Goal: Transaction & Acquisition: Purchase product/service

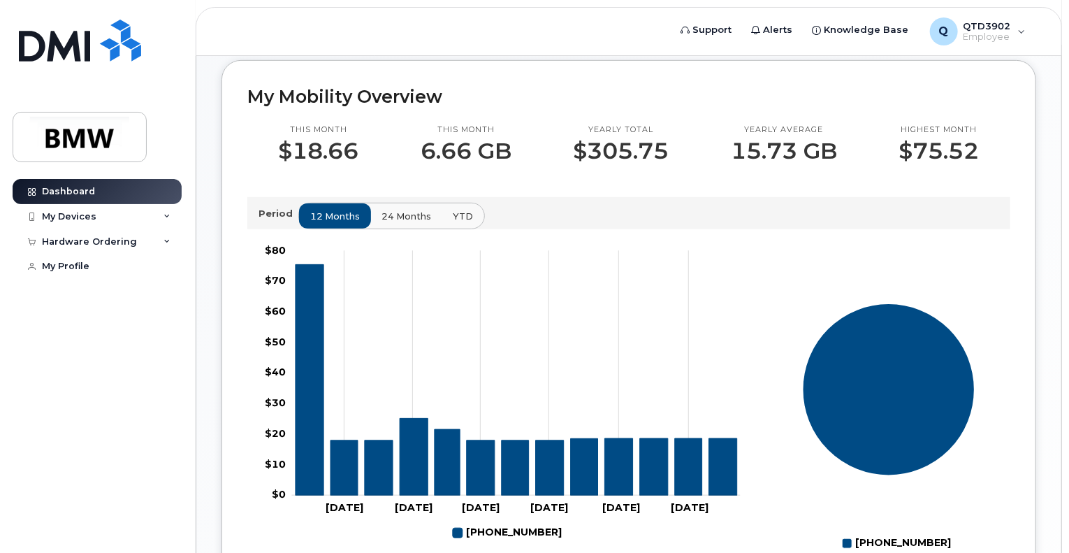
scroll to position [349, 0]
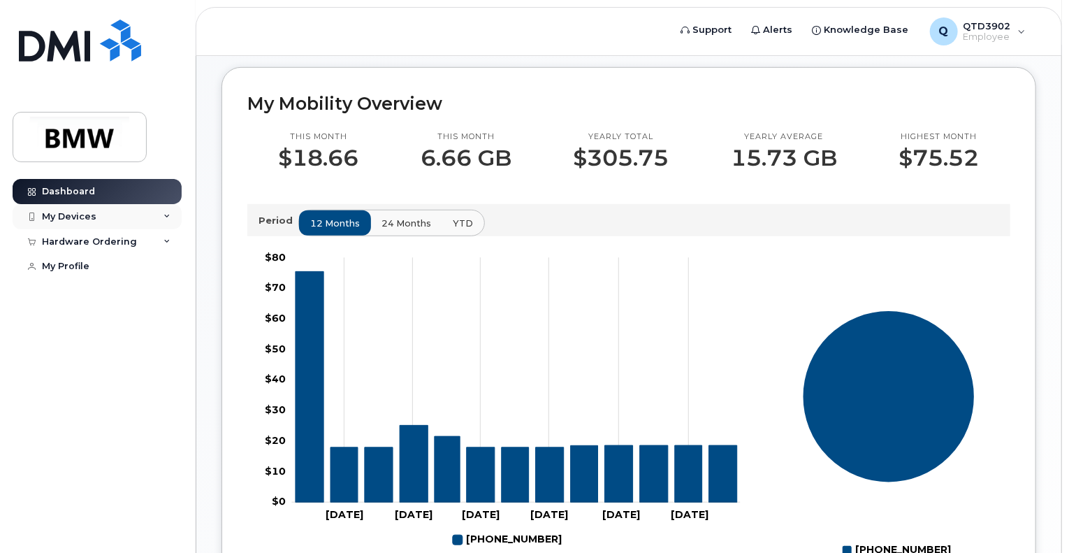
click at [71, 215] on div "My Devices" at bounding box center [69, 216] width 55 height 11
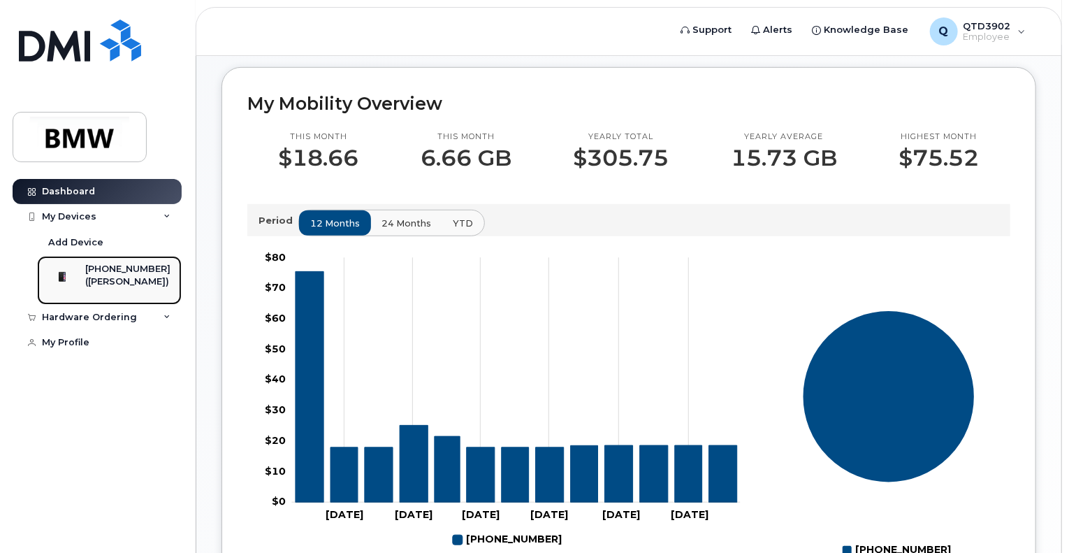
click at [119, 280] on div "([PERSON_NAME])" at bounding box center [127, 281] width 85 height 13
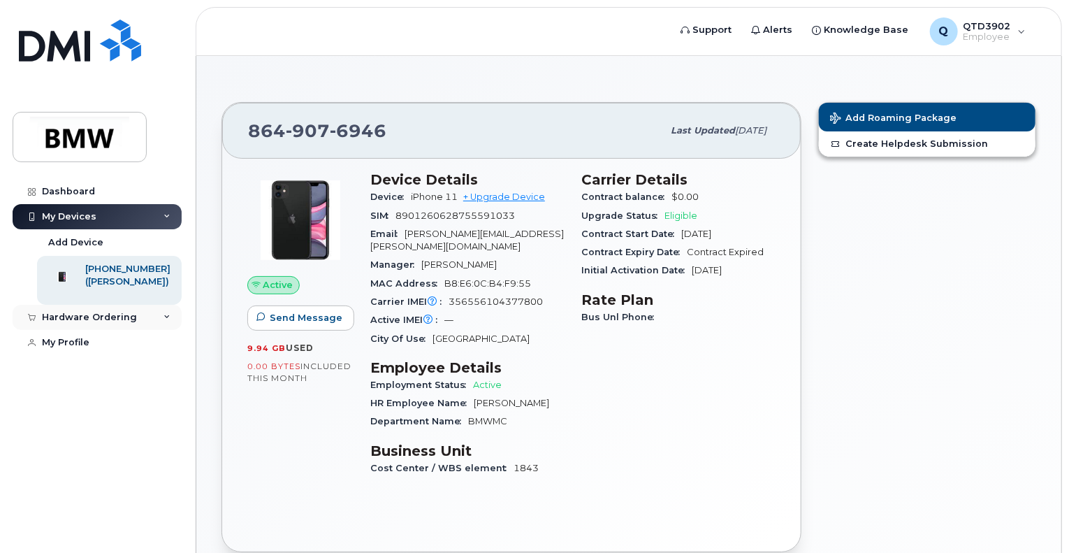
click at [84, 323] on div "Hardware Ordering" at bounding box center [89, 317] width 95 height 11
click at [74, 349] on div "My Orders" at bounding box center [73, 343] width 50 height 13
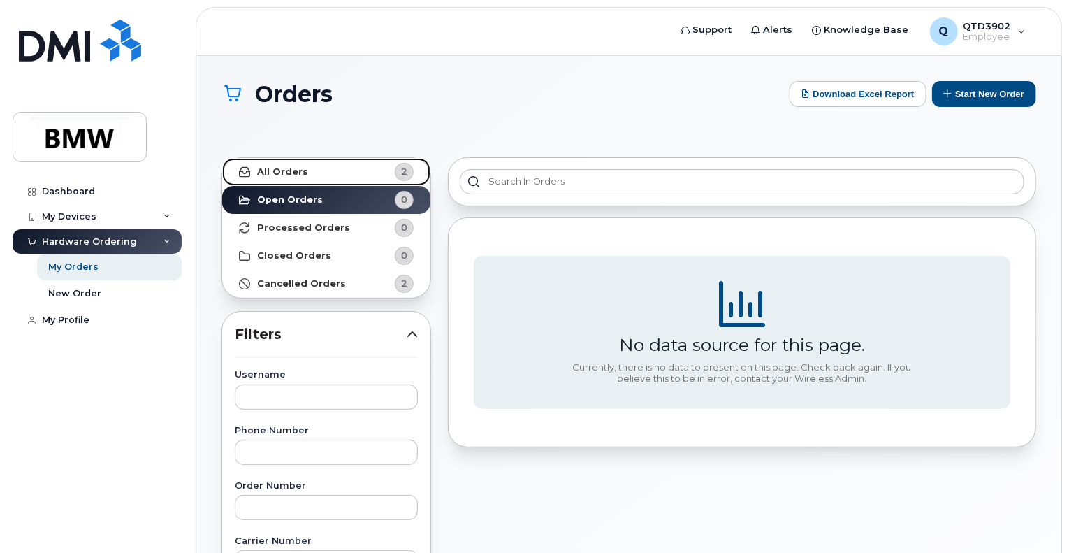
click at [319, 162] on link "All Orders 2" at bounding box center [326, 172] width 208 height 28
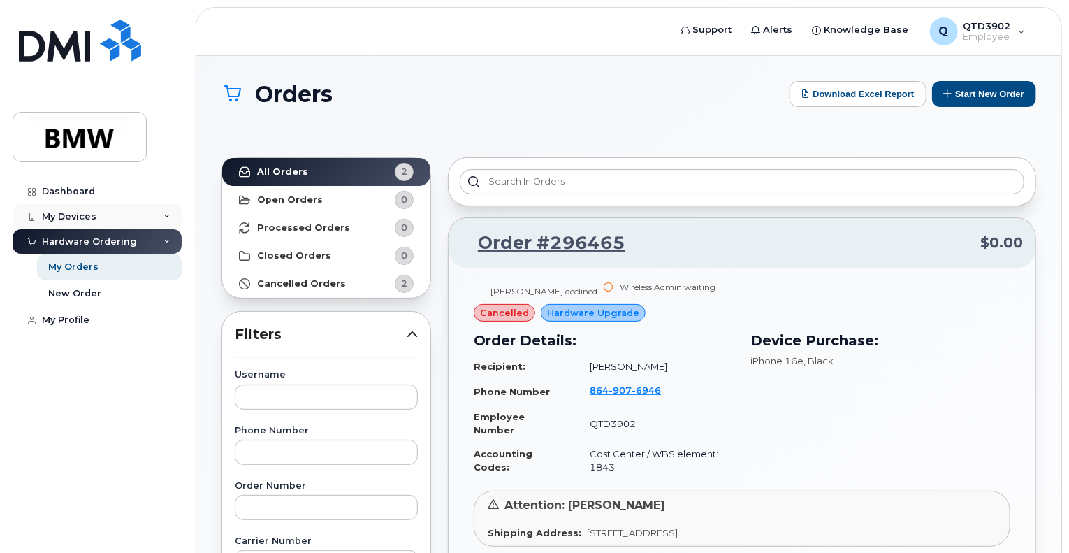
click at [93, 211] on div "My Devices" at bounding box center [69, 216] width 55 height 11
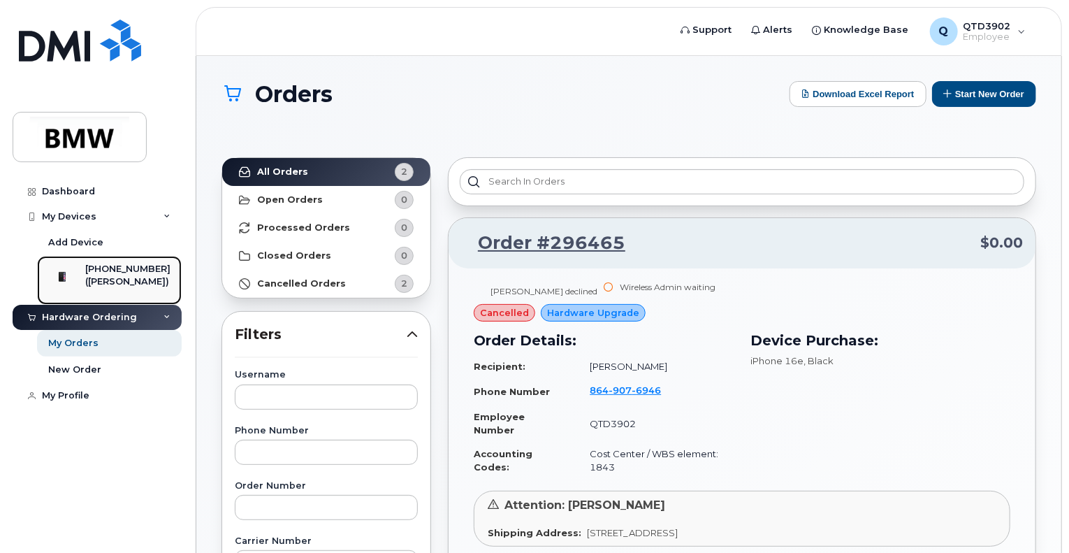
click at [80, 277] on div at bounding box center [62, 277] width 36 height 28
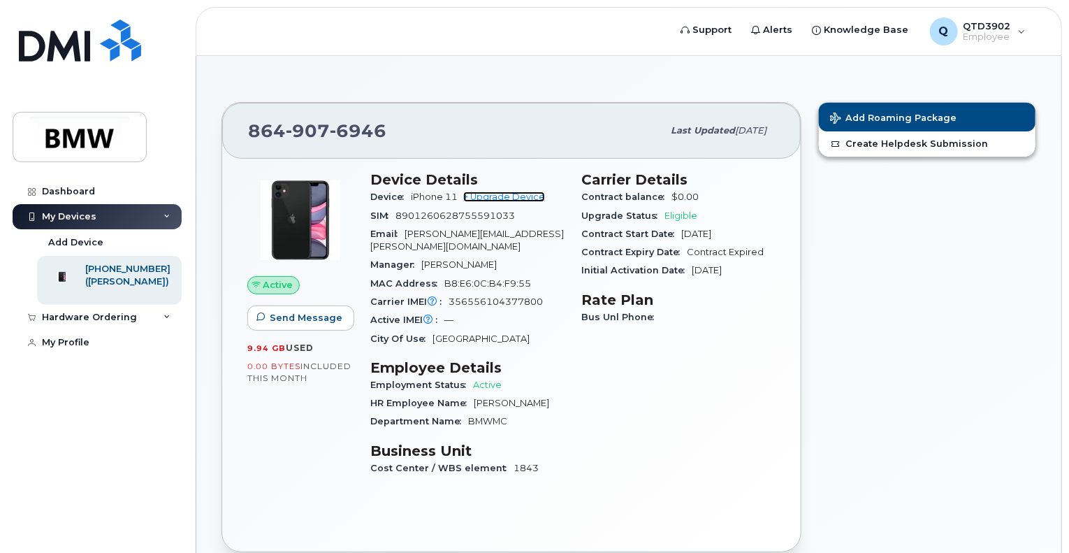
click at [521, 194] on link "+ Upgrade Device" at bounding box center [504, 197] width 82 height 10
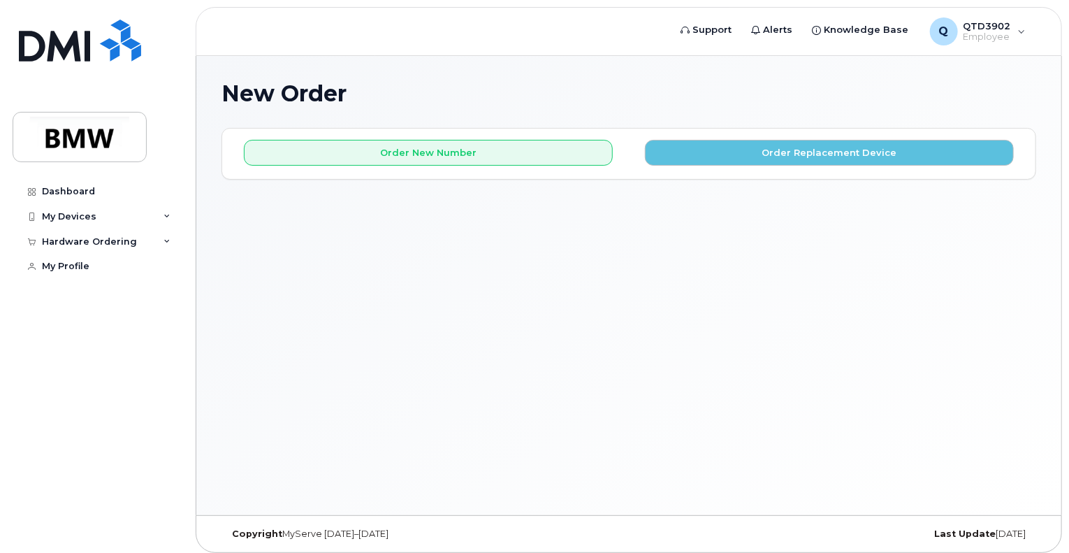
click at [749, 165] on div "Order New Number Order Replacement Device Please choose the carrier to which yo…" at bounding box center [629, 154] width 814 height 50
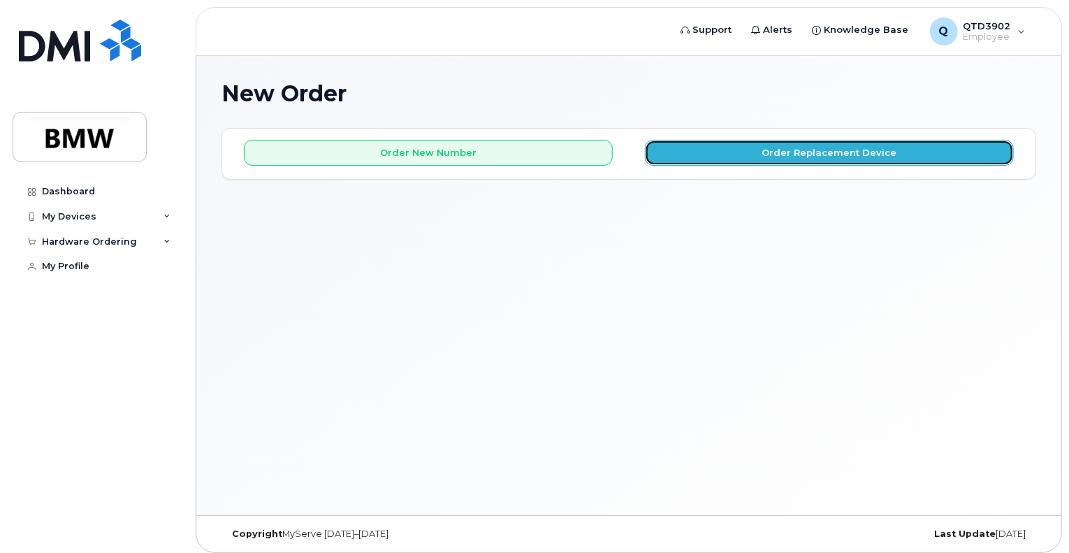
click at [735, 150] on button "Order Replacement Device" at bounding box center [829, 153] width 369 height 26
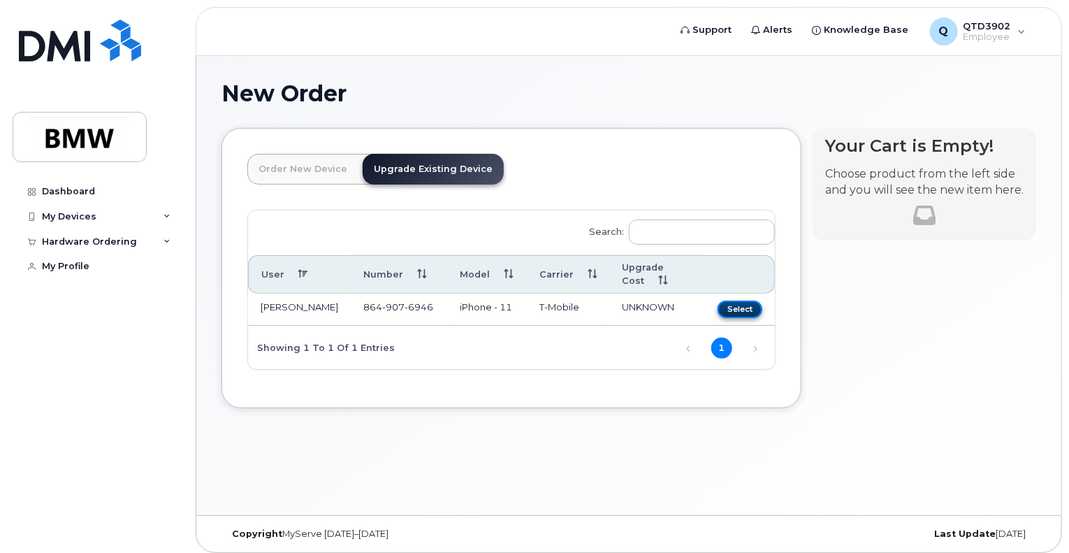
click at [750, 301] on button "Select" at bounding box center [740, 309] width 45 height 17
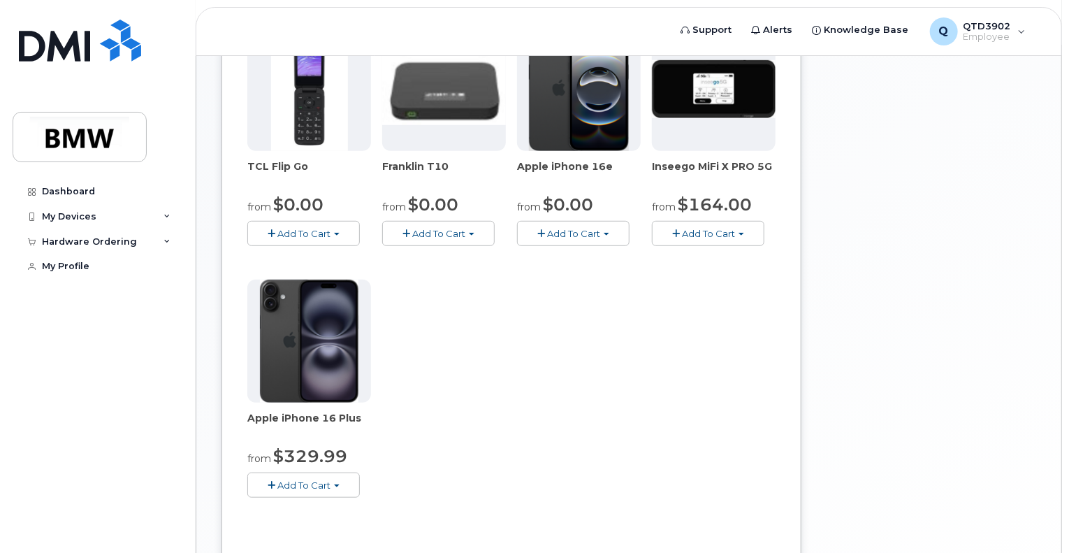
scroll to position [280, 0]
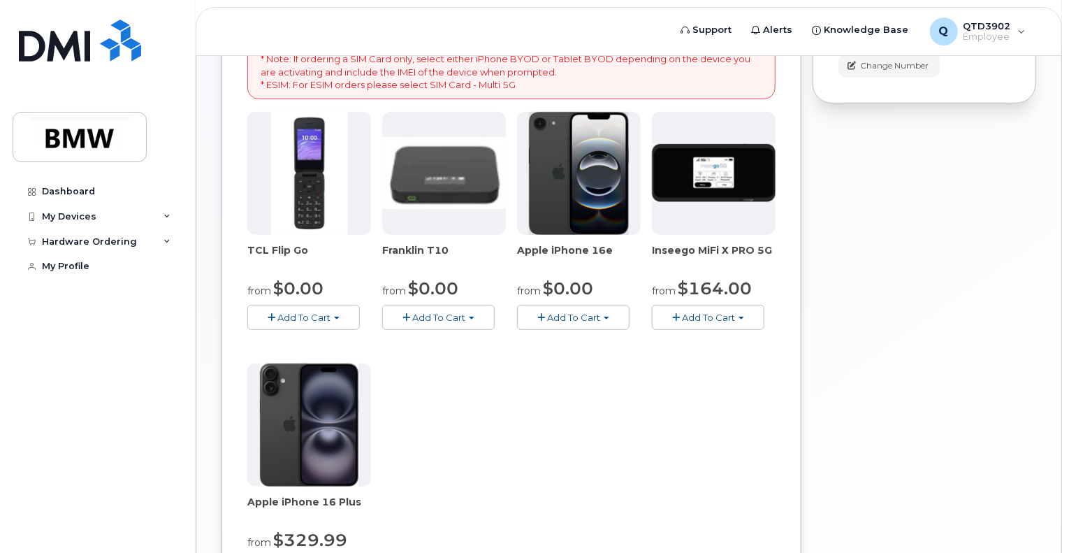
click at [607, 314] on button "Add To Cart" at bounding box center [573, 317] width 113 height 24
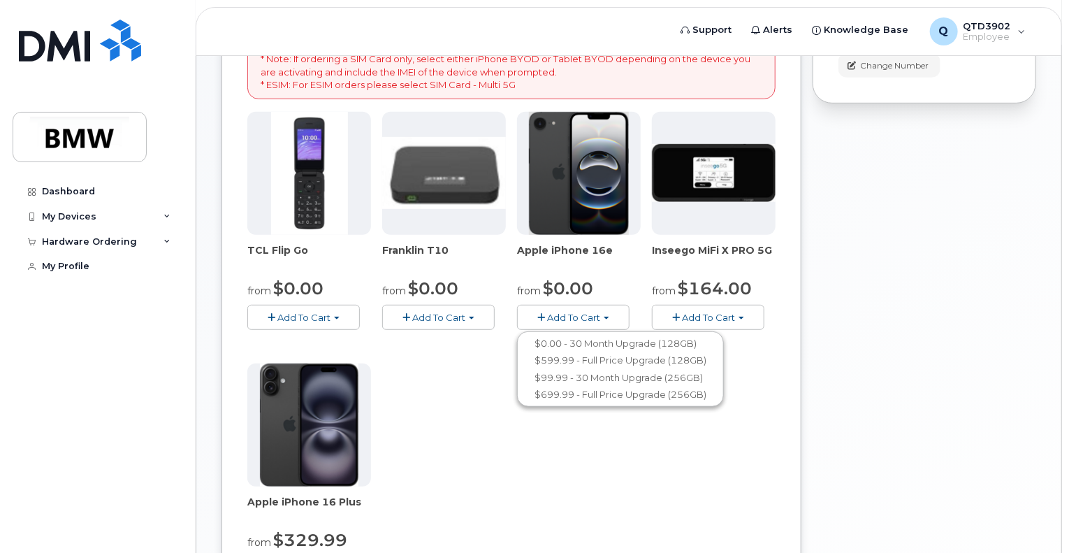
drag, startPoint x: 647, startPoint y: 501, endPoint x: 635, endPoint y: 487, distance: 18.3
click at [646, 501] on div "TCL Flip Go from $0.00 Add To Cart $0.00 - 30 month Upgrade $96.00 - Full Price…" at bounding box center [511, 358] width 528 height 492
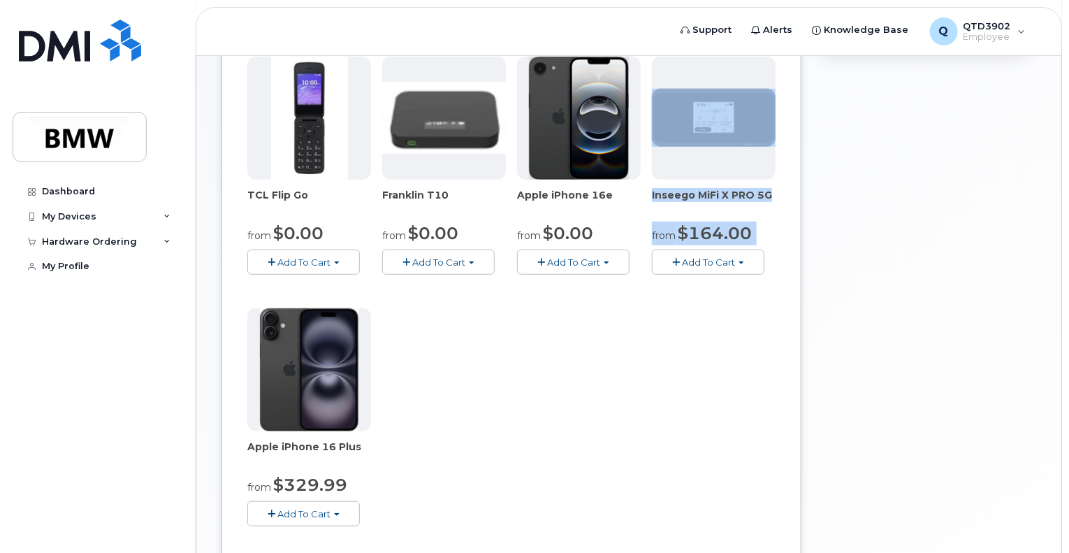
scroll to position [489, 0]
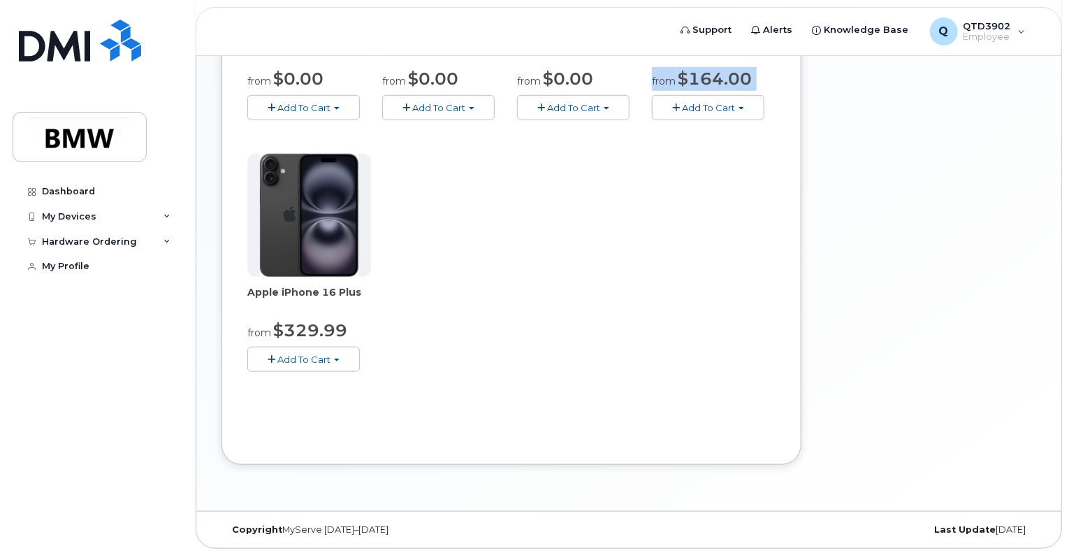
click at [326, 359] on span "Add To Cart" at bounding box center [303, 359] width 53 height 11
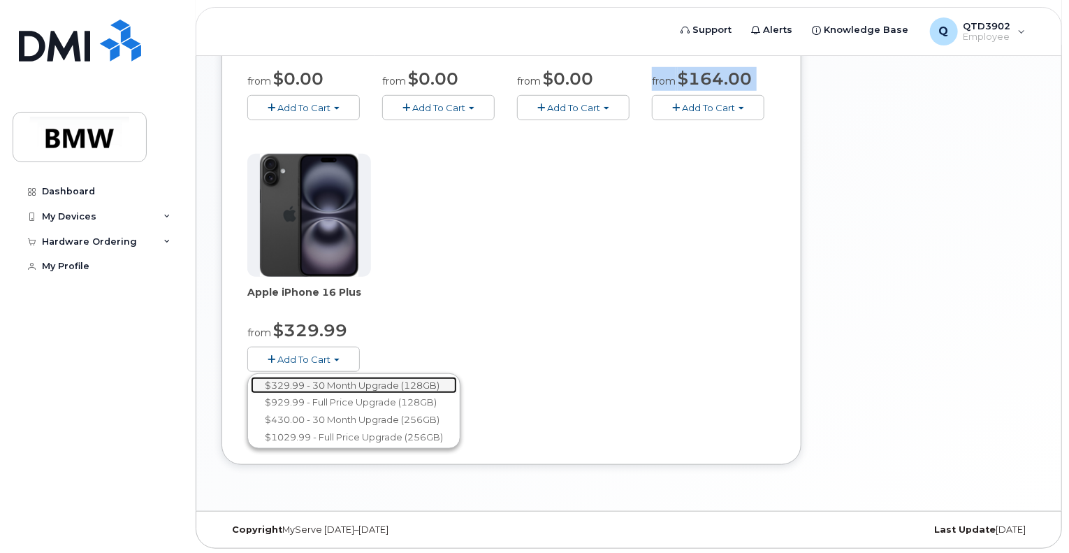
click at [428, 378] on link "$329.99 - 30 Month Upgrade (128GB)" at bounding box center [354, 385] width 206 height 17
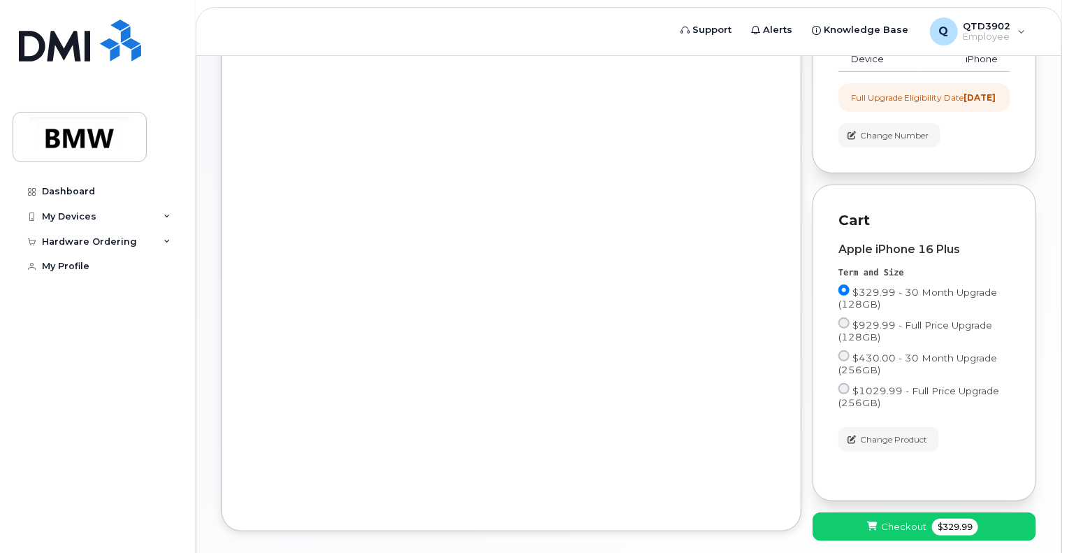
scroll to position [280, 0]
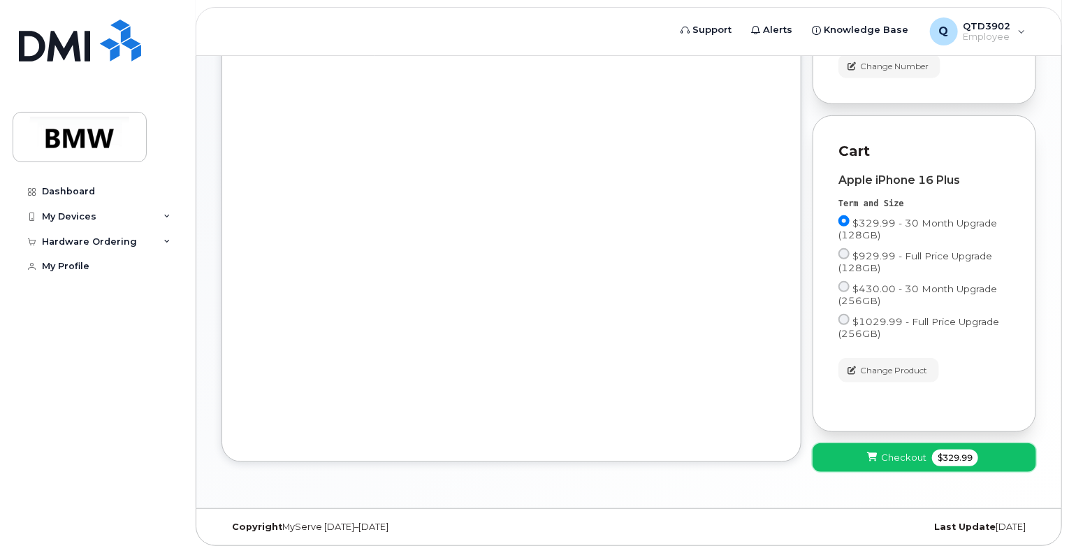
click at [903, 463] on span "Checkout" at bounding box center [903, 457] width 45 height 13
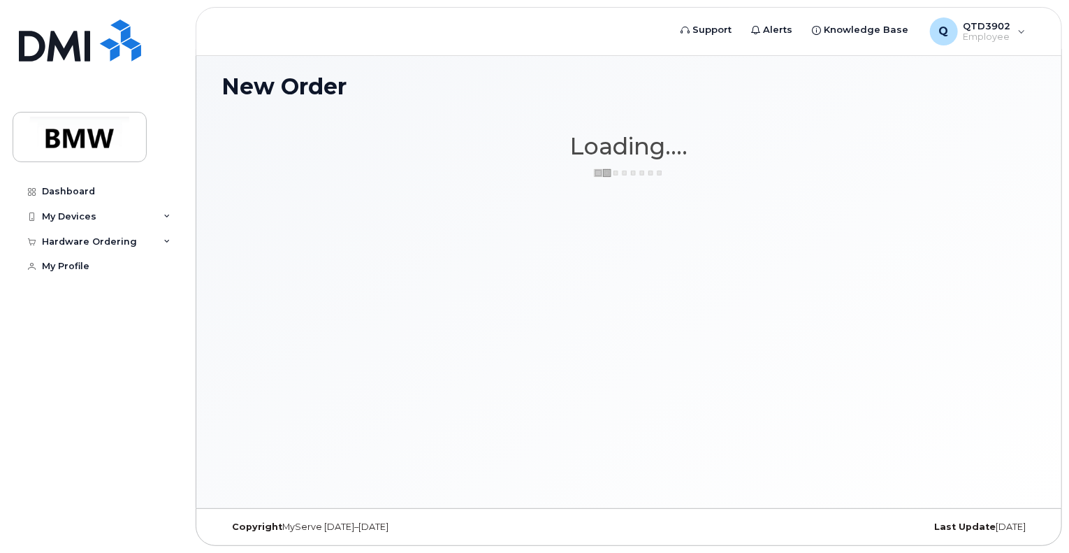
scroll to position [6, 0]
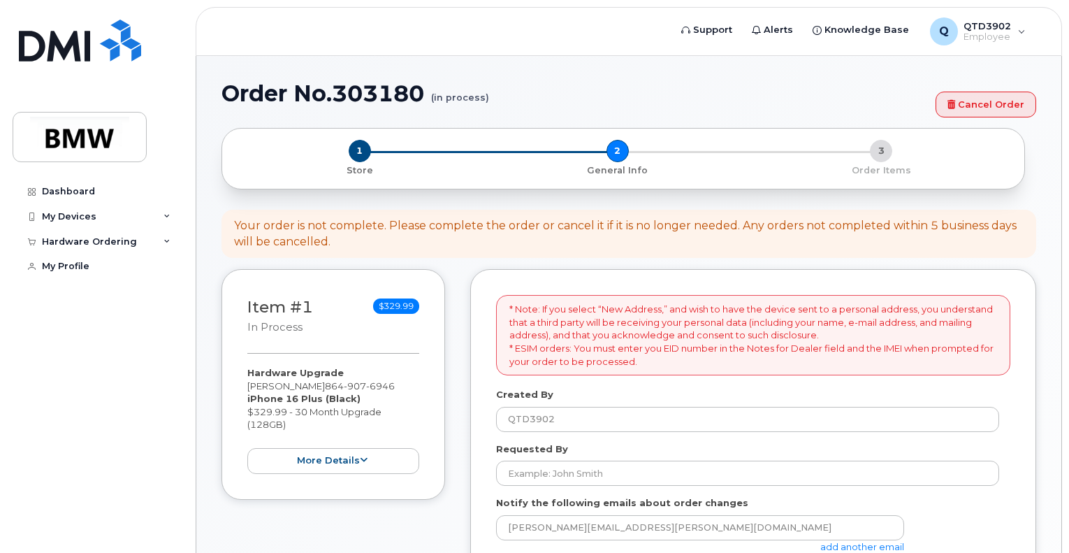
select select
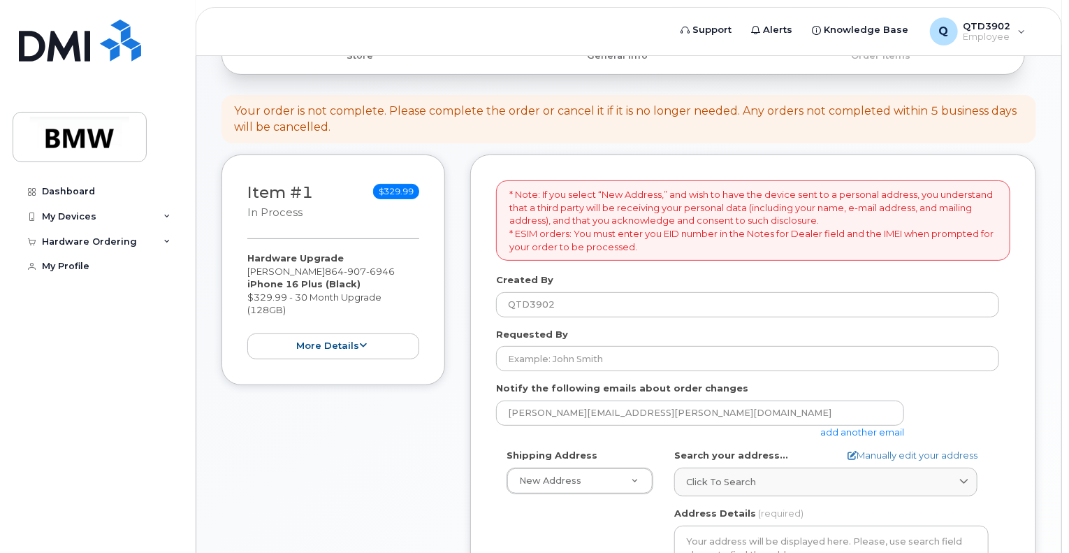
scroll to position [140, 0]
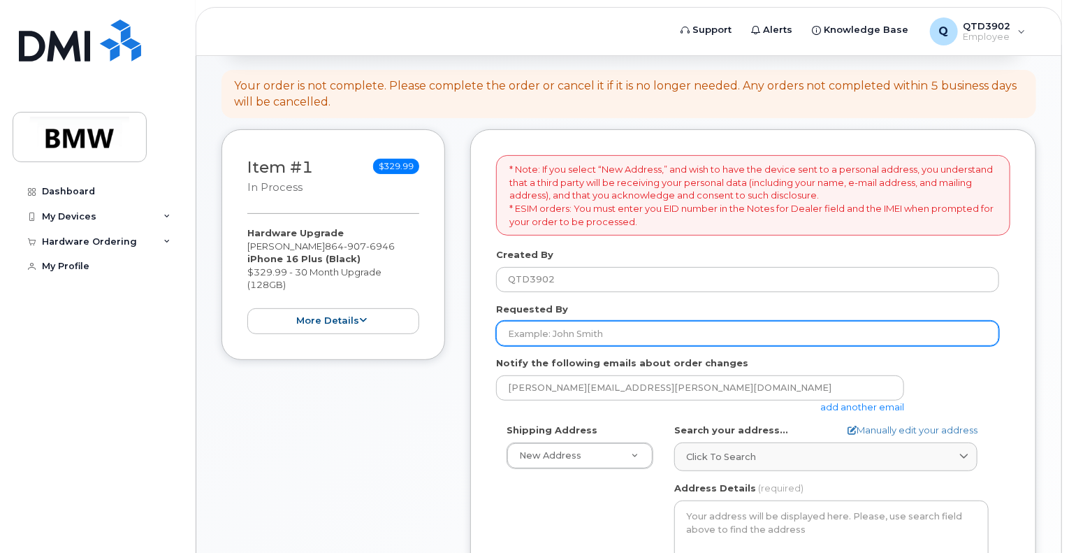
click at [547, 333] on input "Requested By" at bounding box center [747, 333] width 503 height 25
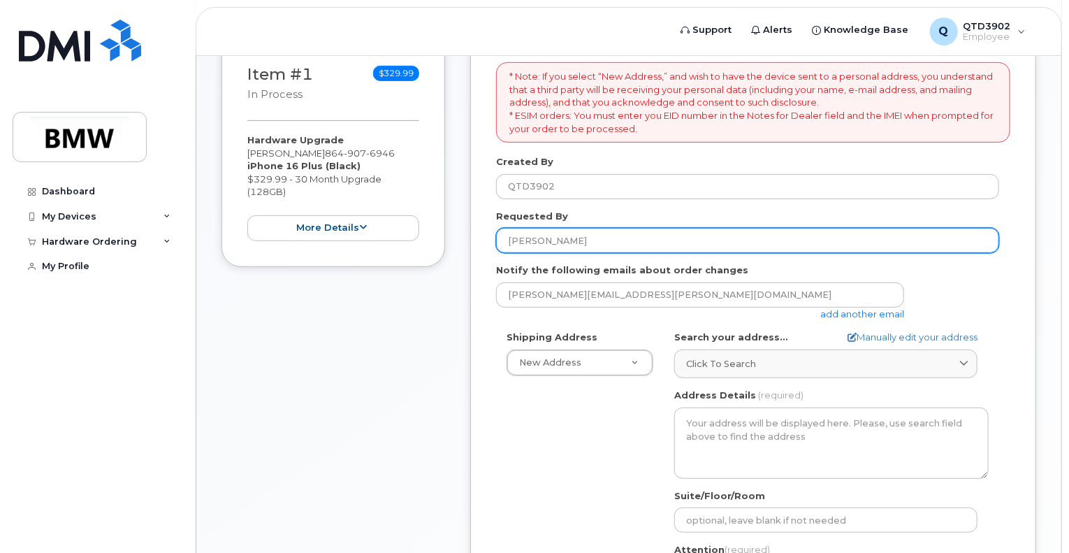
scroll to position [280, 0]
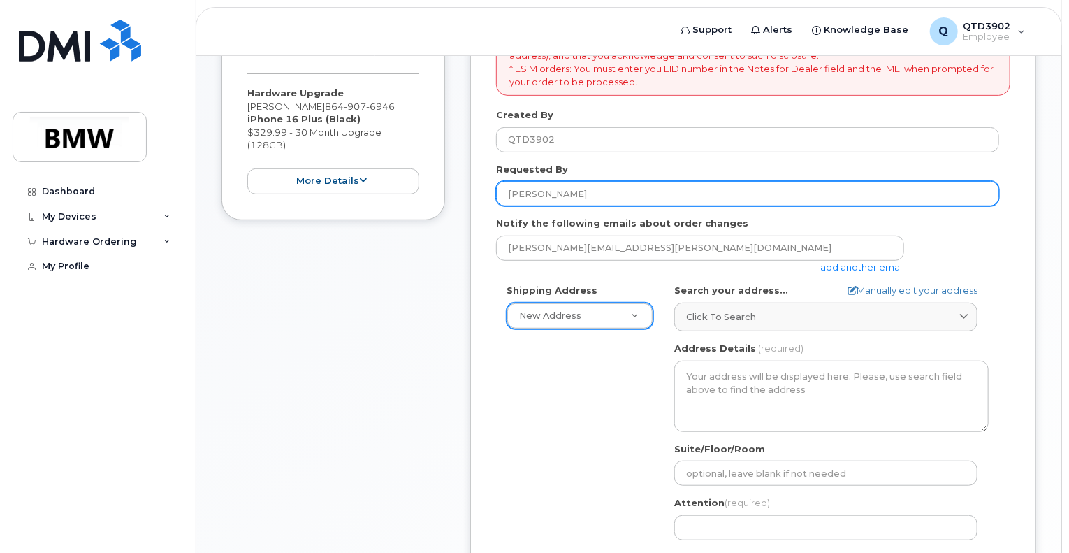
type input "[PERSON_NAME]"
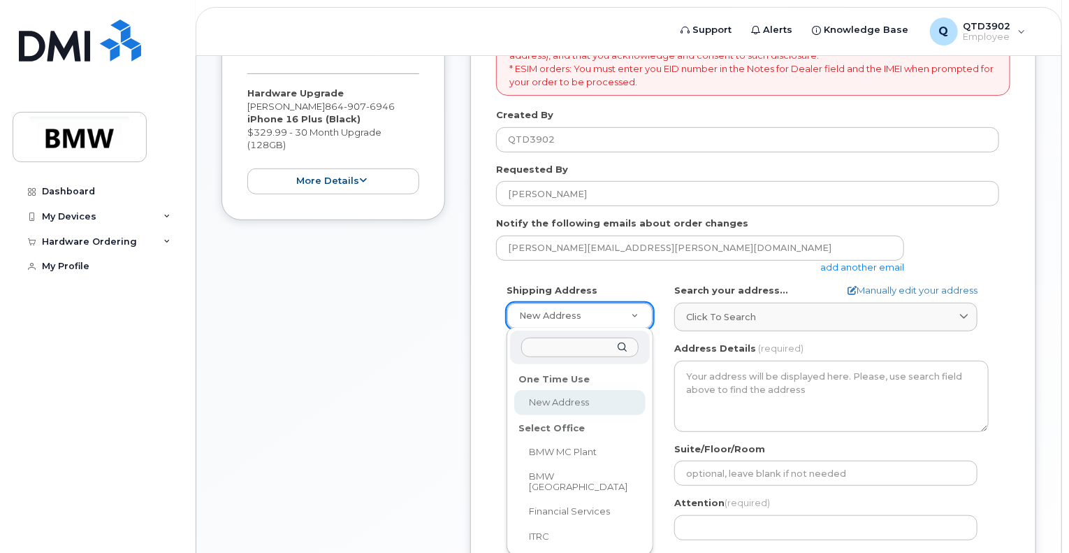
drag, startPoint x: 590, startPoint y: 405, endPoint x: 591, endPoint y: 396, distance: 9.1
select select
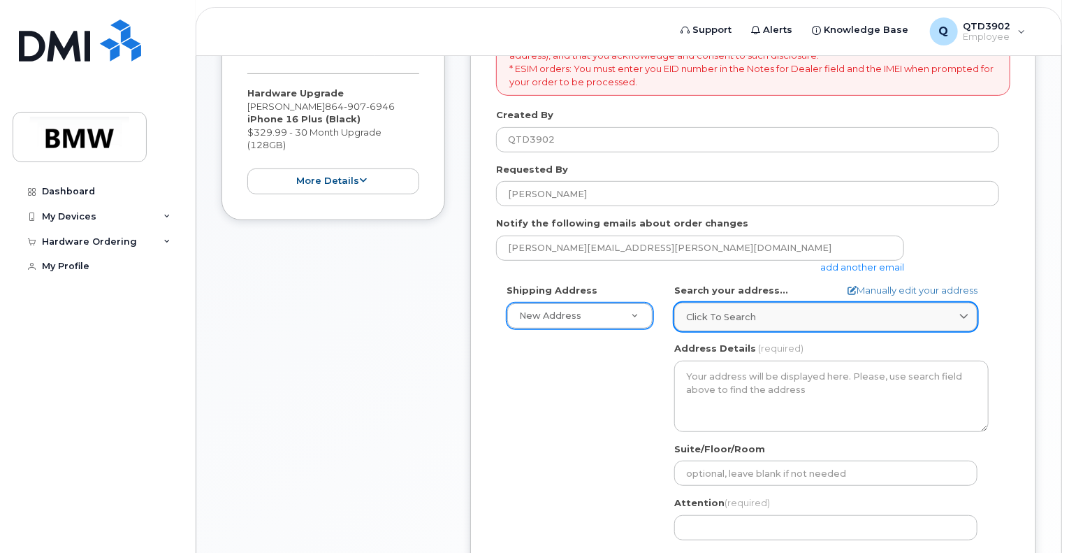
click at [744, 315] on span "Click to search" at bounding box center [721, 316] width 70 height 13
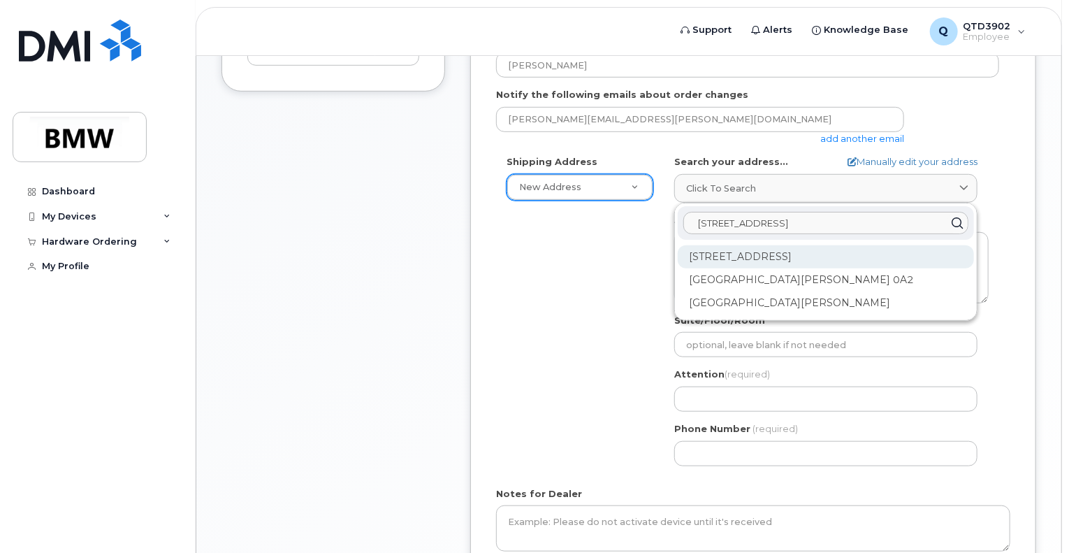
scroll to position [419, 0]
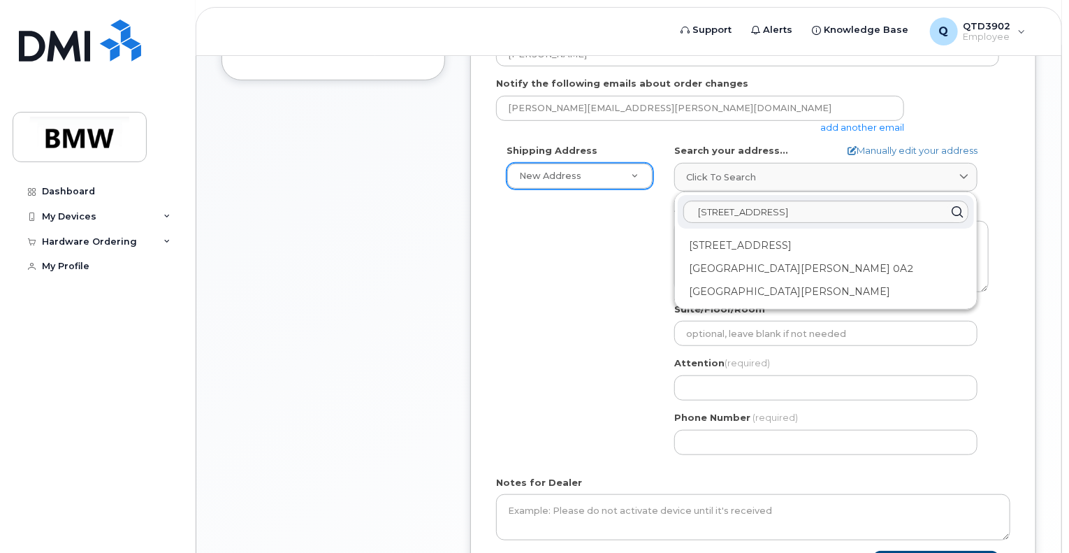
click at [590, 319] on div "Shipping Address New Address New Address BMW MC Plant BMW [GEOGRAPHIC_DATA] Fin…" at bounding box center [747, 304] width 503 height 321
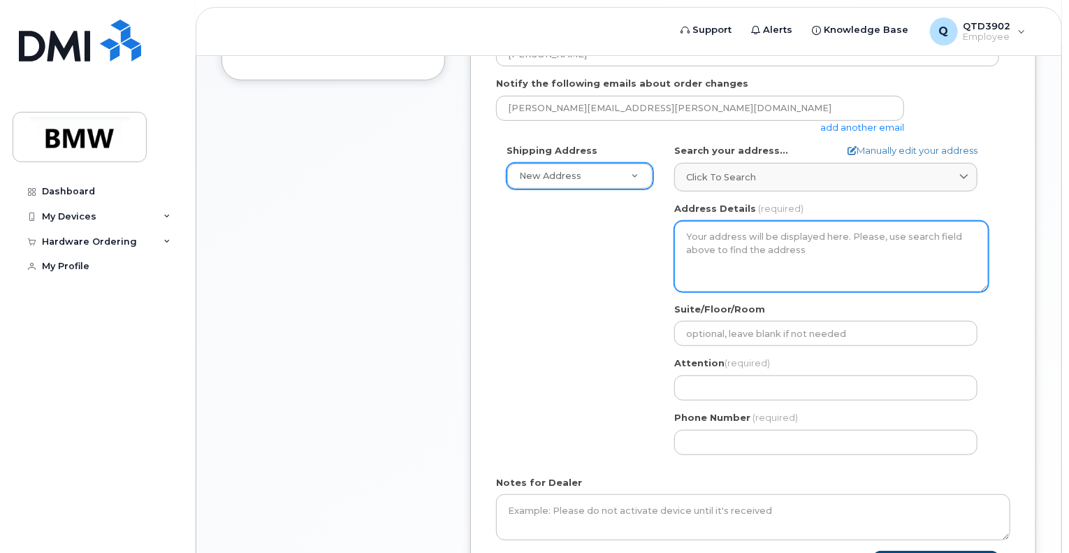
click at [805, 236] on textarea "Address Details" at bounding box center [832, 256] width 315 height 71
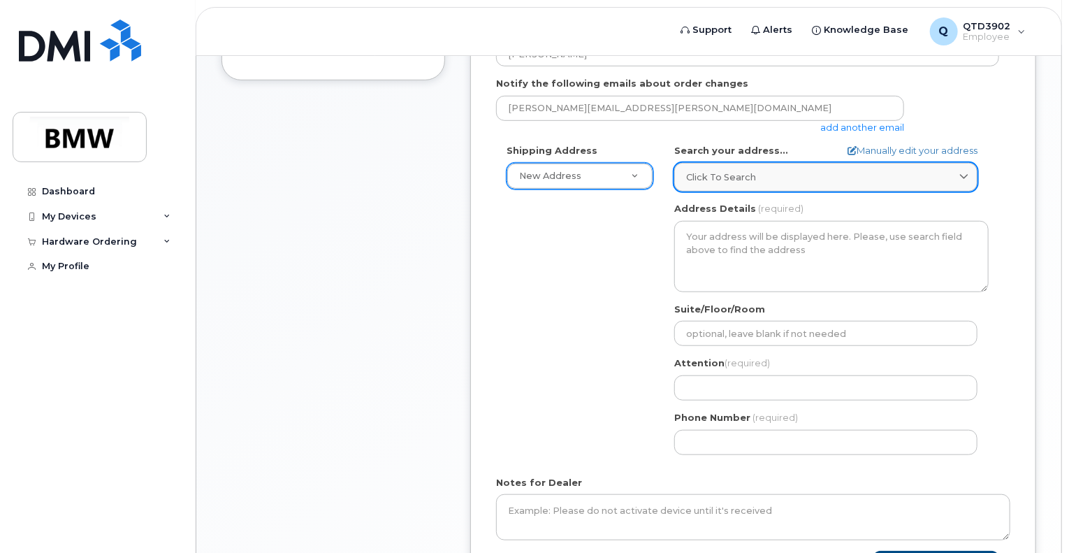
click at [758, 178] on div "Click to search" at bounding box center [826, 177] width 280 height 13
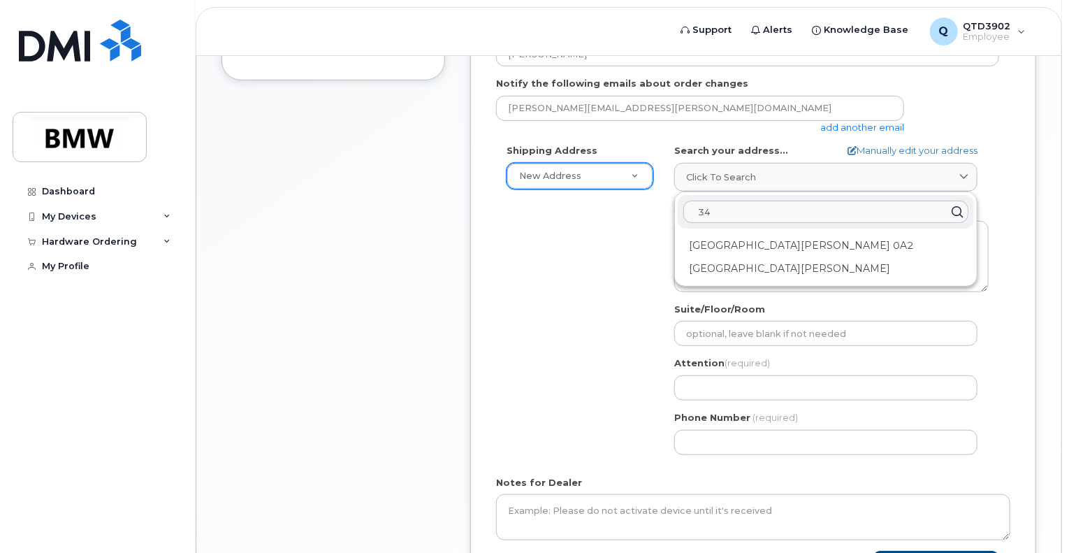
type input "3"
type input "spring forest dr, [GEOGRAPHIC_DATA]"
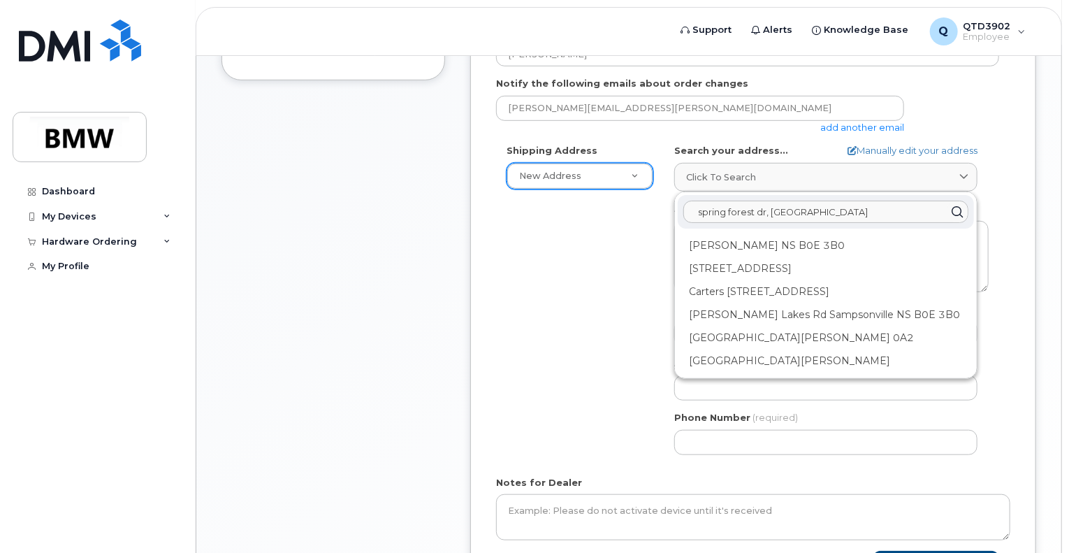
drag, startPoint x: 844, startPoint y: 208, endPoint x: 573, endPoint y: 209, distance: 271.2
click at [573, 209] on div "Shipping Address New Address New Address BMW MC Plant BMW [GEOGRAPHIC_DATA] Fin…" at bounding box center [747, 304] width 503 height 321
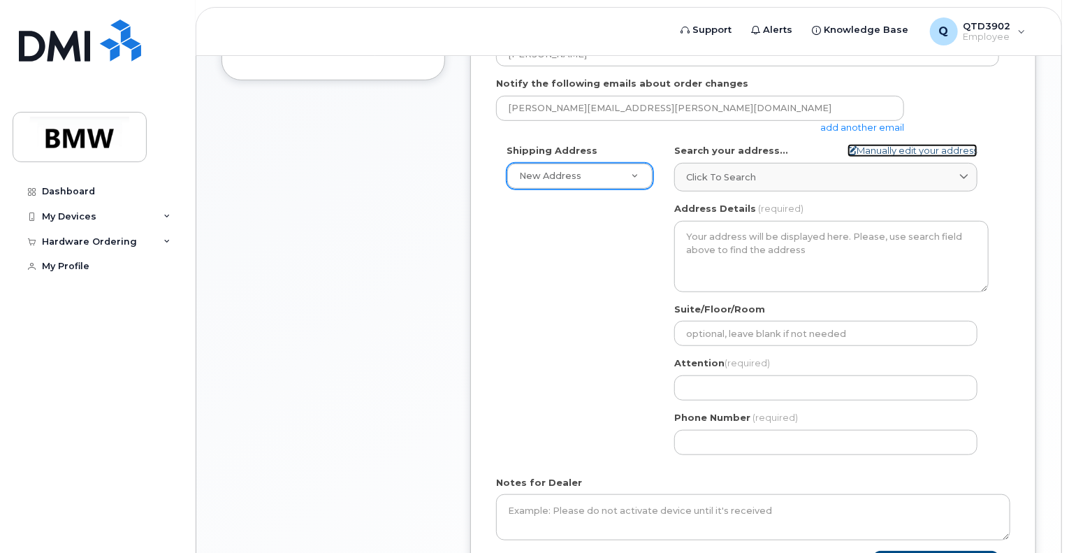
click at [880, 145] on link "Manually edit your address" at bounding box center [913, 150] width 130 height 13
select select
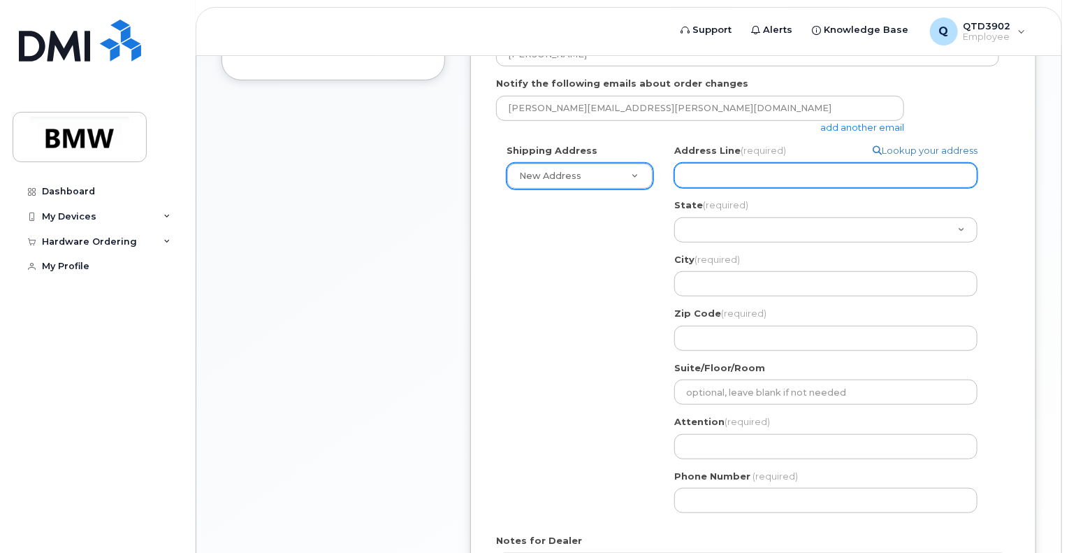
click at [723, 175] on input "Address Line (required)" at bounding box center [826, 175] width 303 height 25
type input "340 Spring Forest Dr."
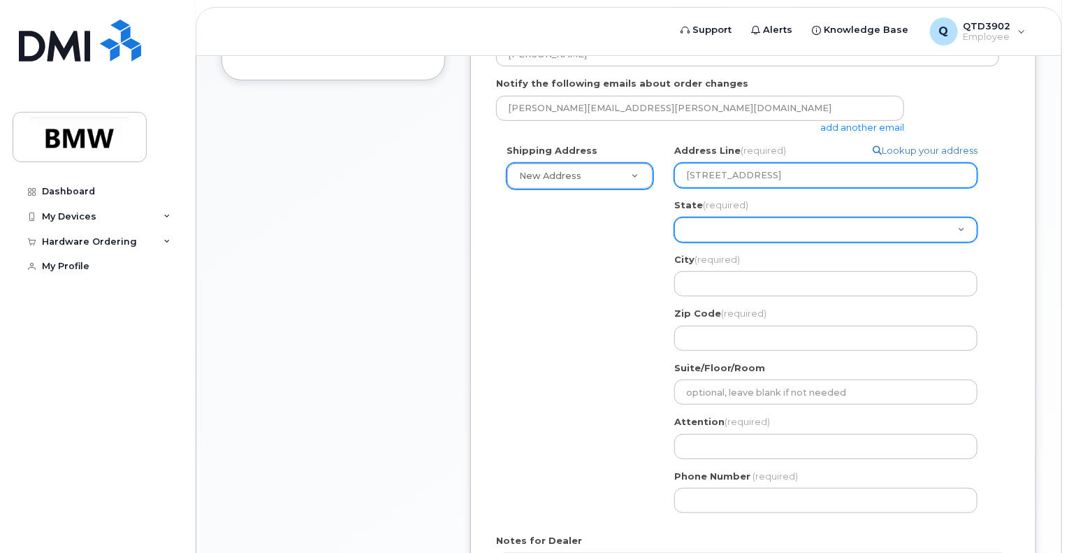
select select "SC"
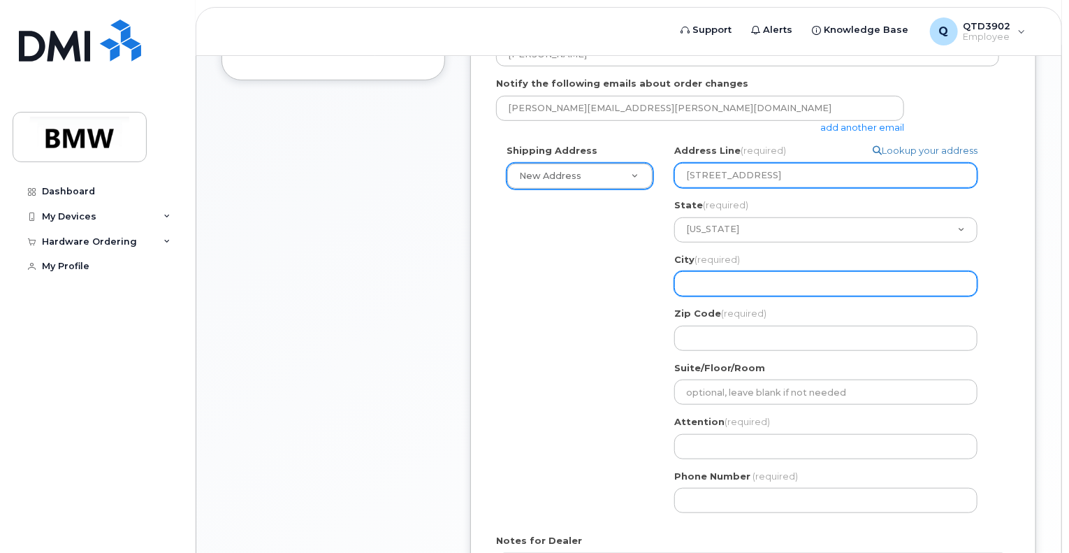
type input "Simpsonville"
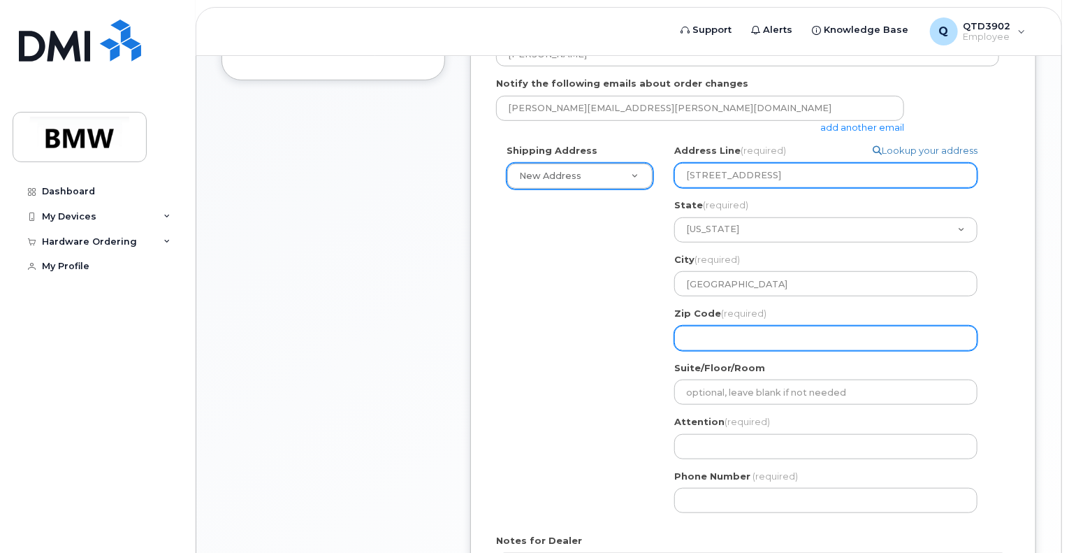
type input "29681"
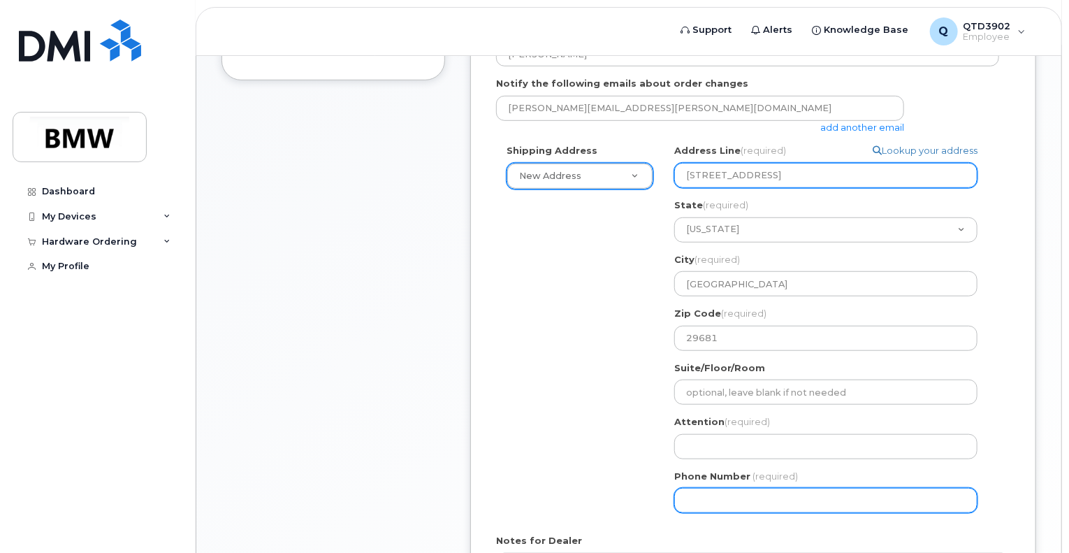
type input "8649076946"
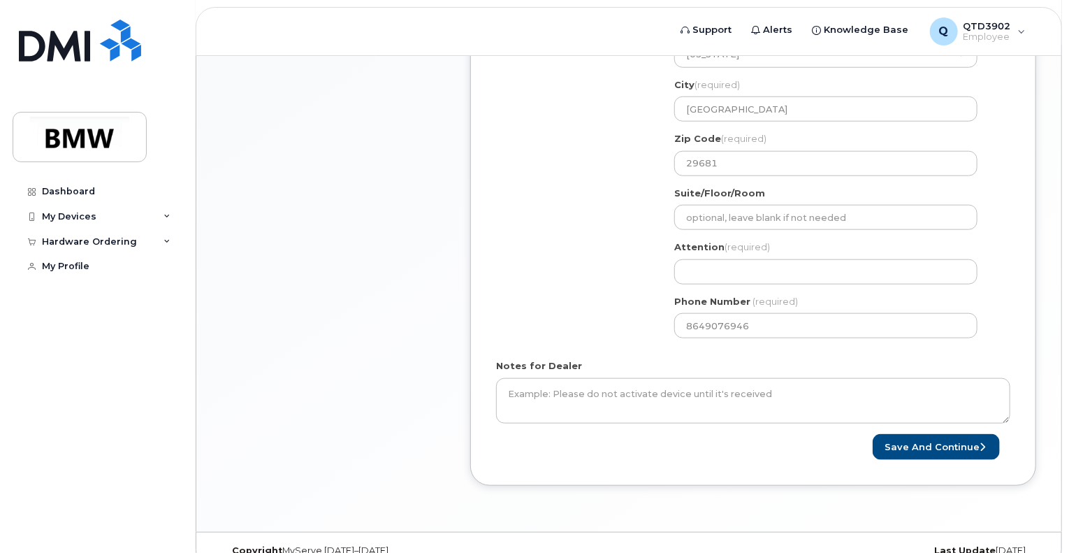
scroll to position [616, 0]
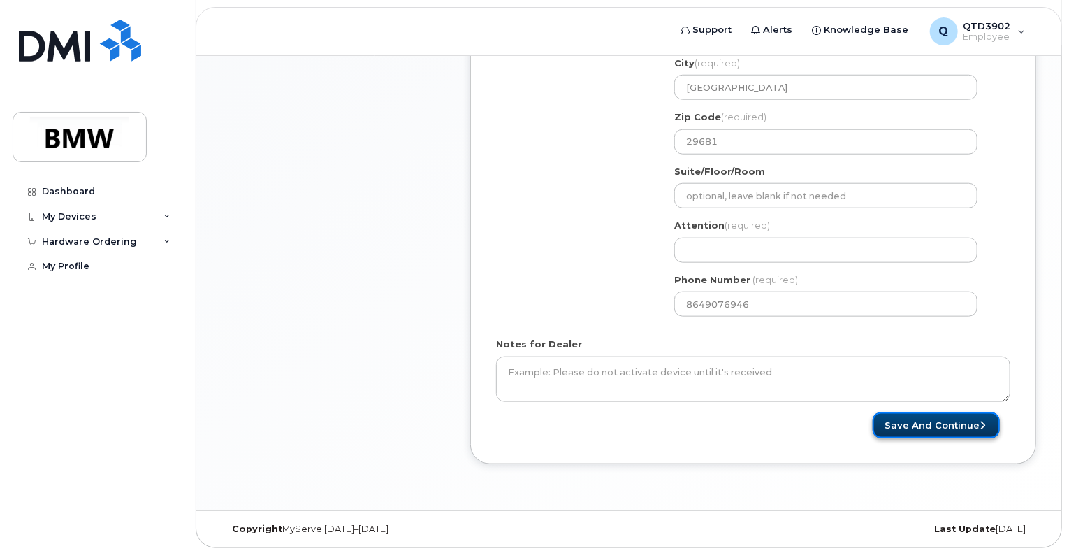
click at [937, 430] on button "Save and Continue" at bounding box center [936, 425] width 127 height 26
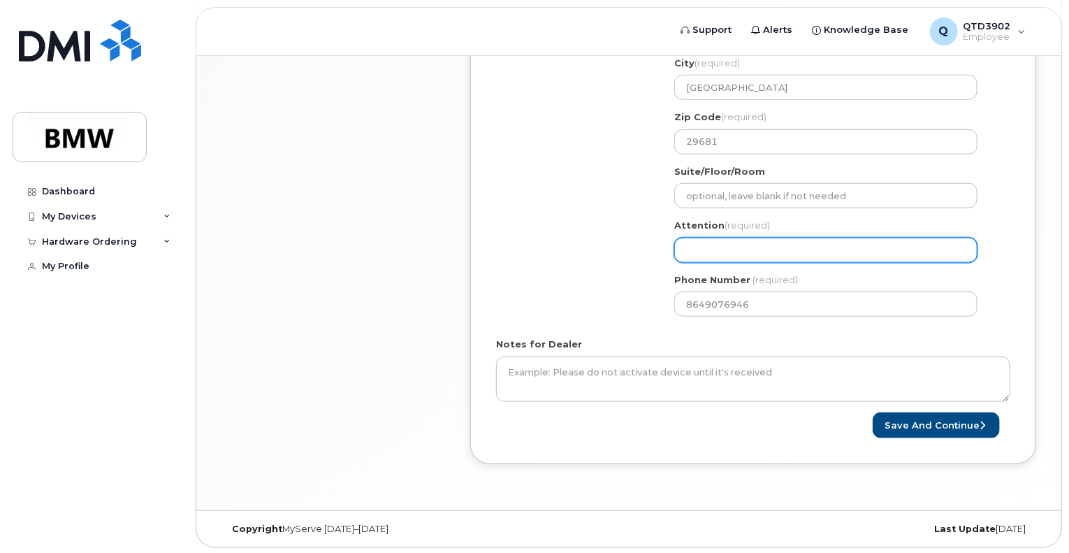
select select
type input "."
select select
type input "A"
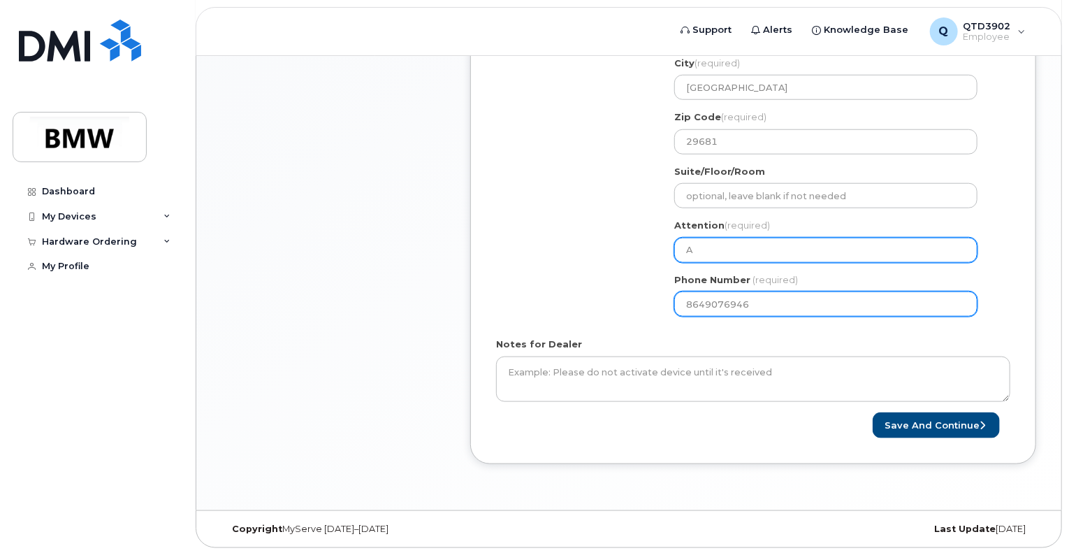
select select
type input "Al"
select select
type input "Ali"
select select
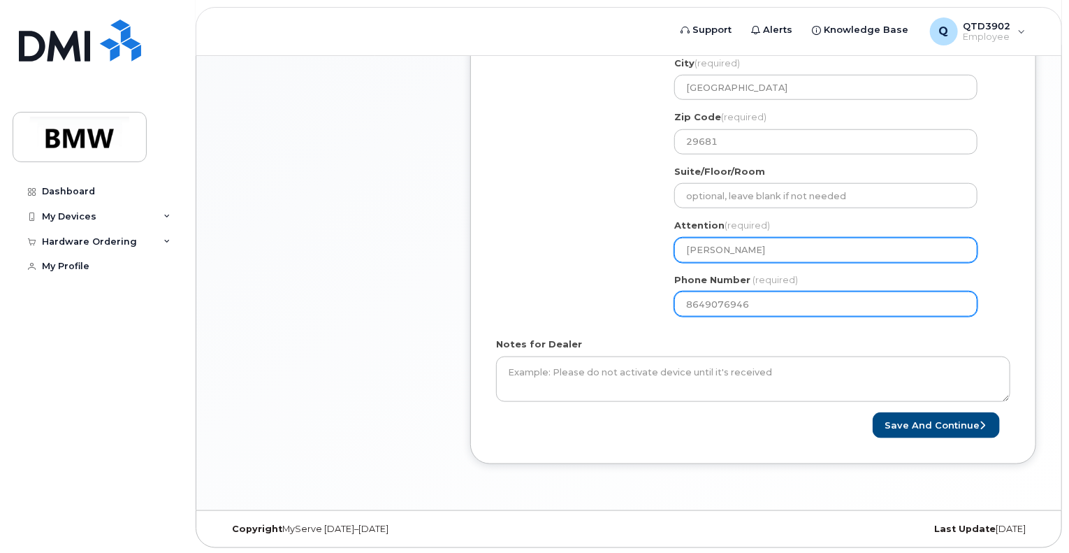
type input "Alic"
select select
type input "Alici"
select select
type input "Alicia"
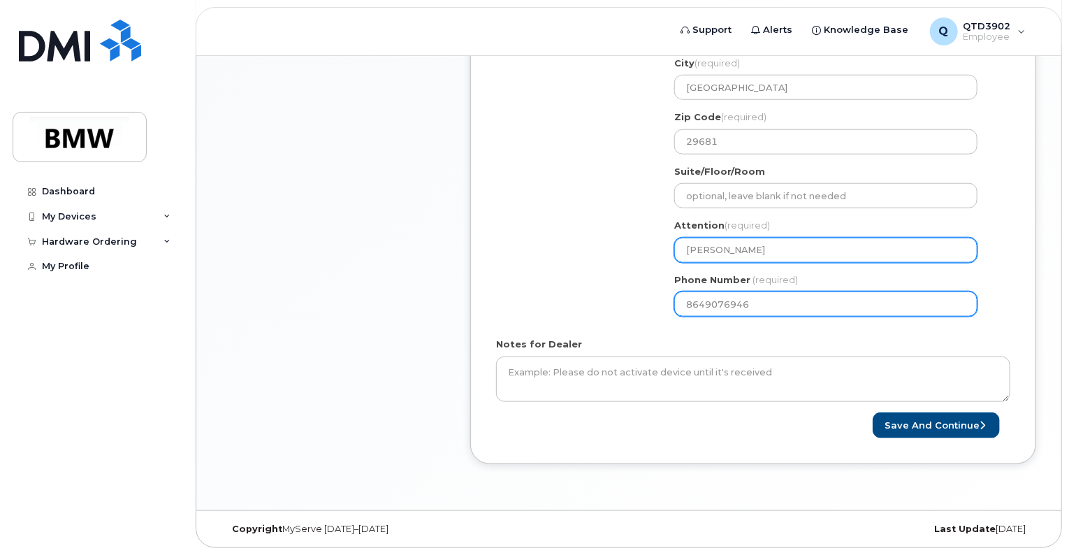
select select
type input "Alicia H"
select select
type input "Alicia Hy"
select select
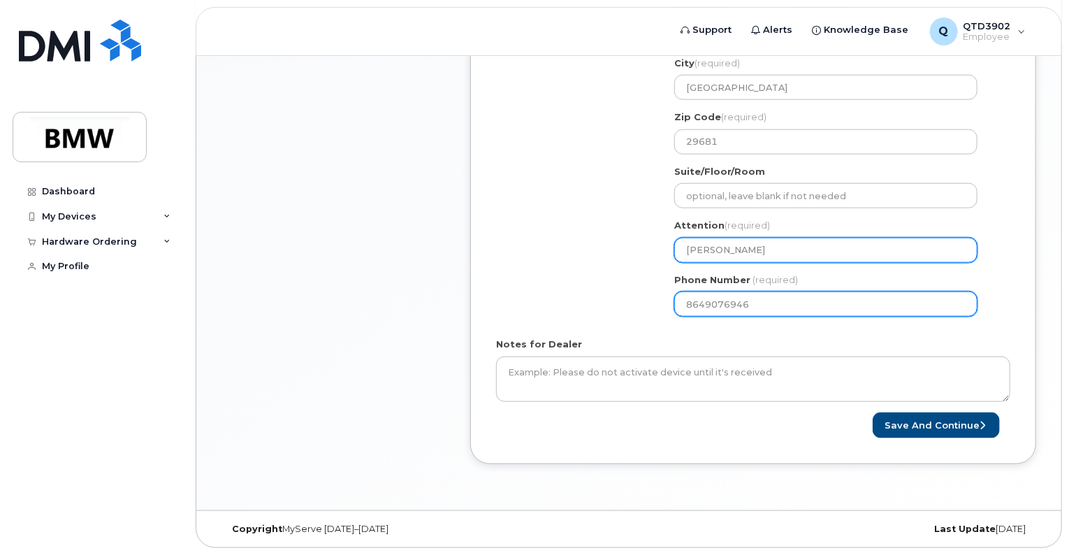
type input "Alicia Hyd"
select select
type input "Alicia Hyde"
select select
type input "[PERSON_NAME]"
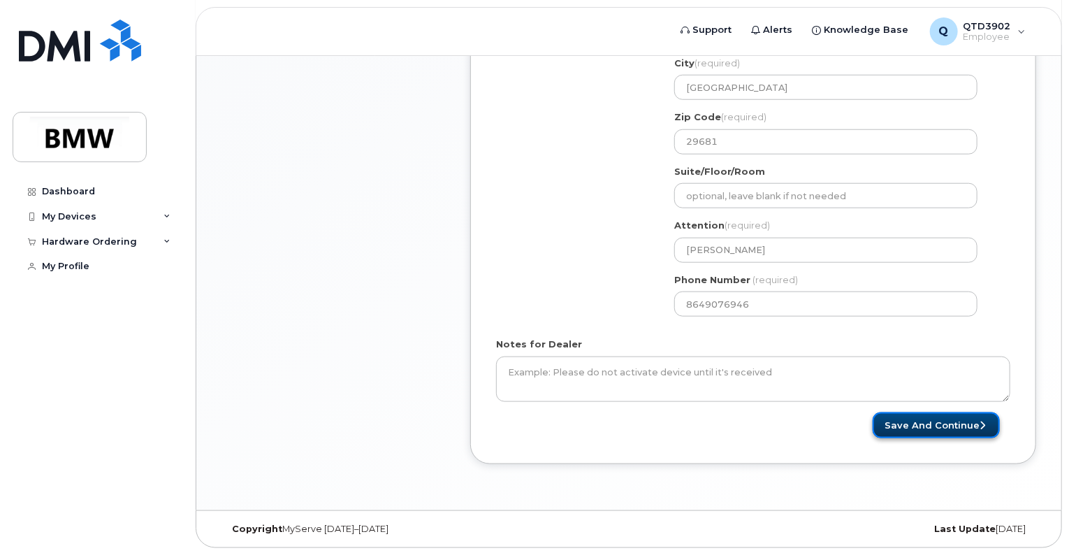
click at [913, 427] on button "Save and Continue" at bounding box center [936, 425] width 127 height 26
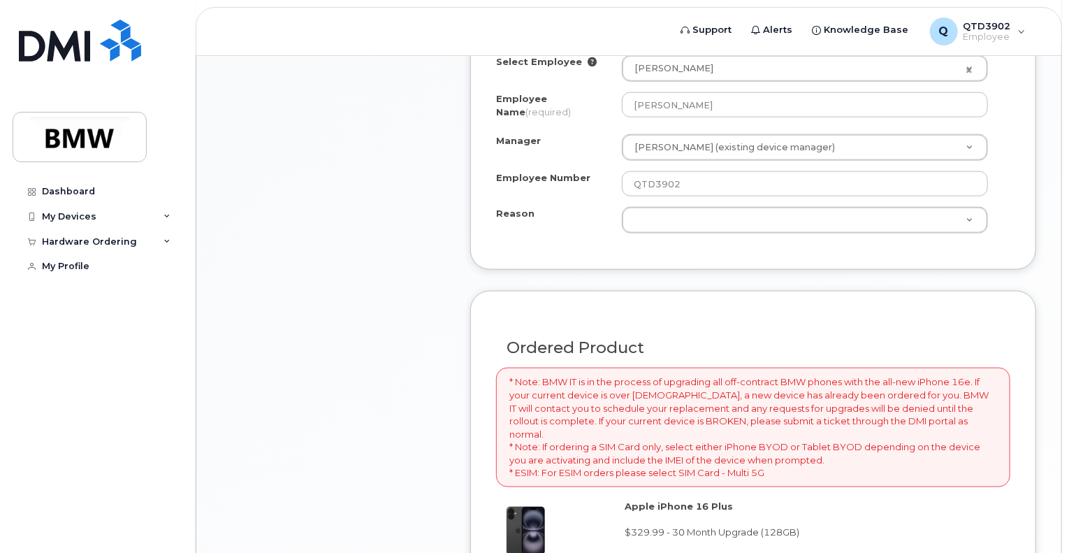
scroll to position [769, 0]
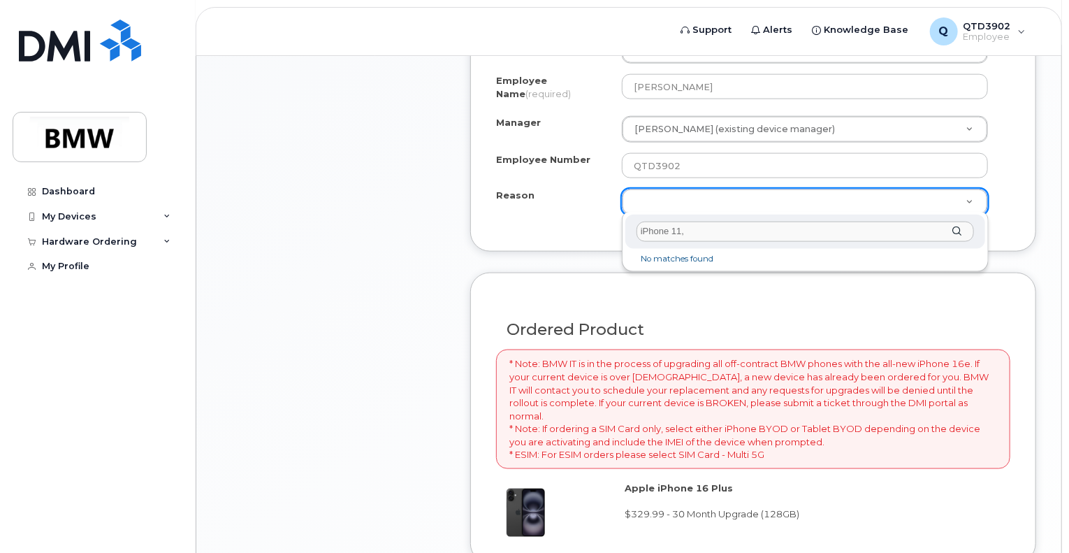
type input "iPhone 11"
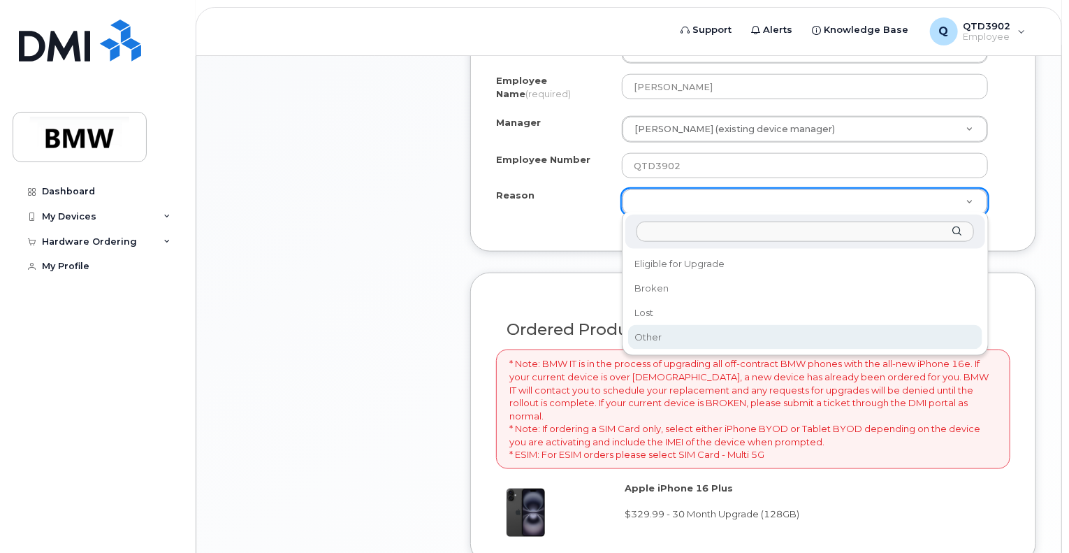
select select "other"
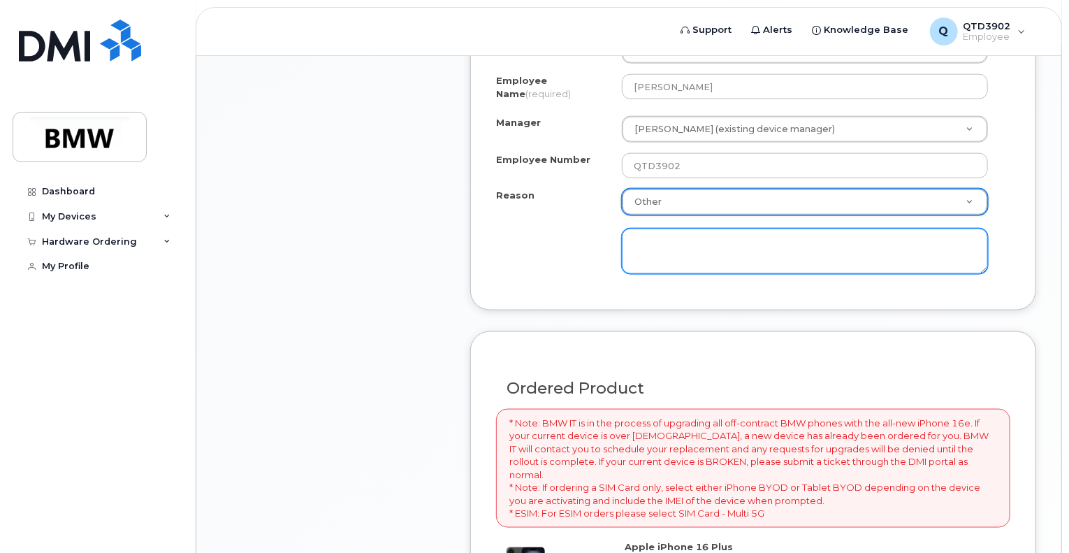
click at [657, 243] on textarea at bounding box center [805, 252] width 366 height 46
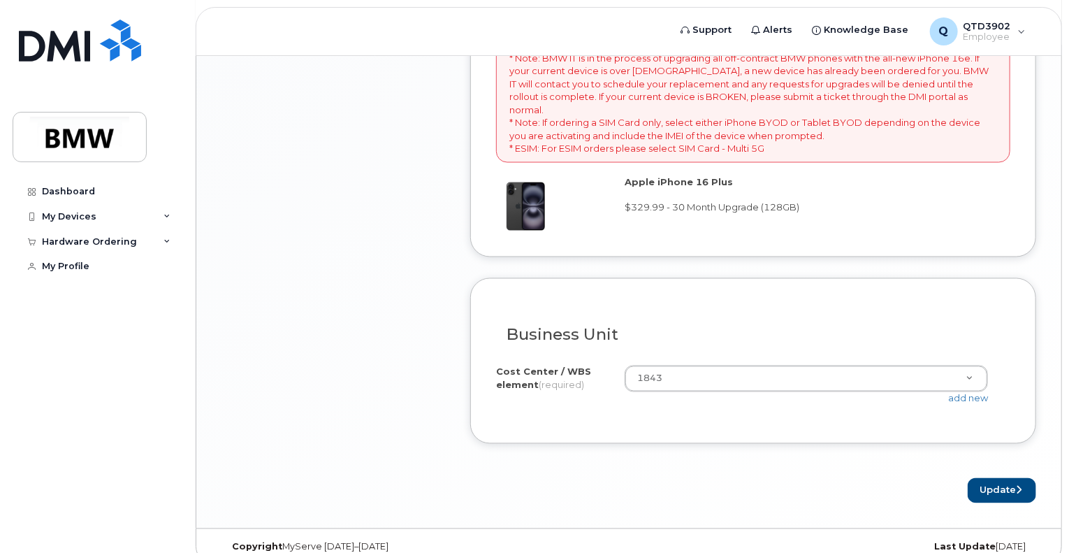
scroll to position [1136, 0]
type textarea "IPhone 11"
click at [1016, 484] on icon "submit" at bounding box center [1019, 488] width 6 height 9
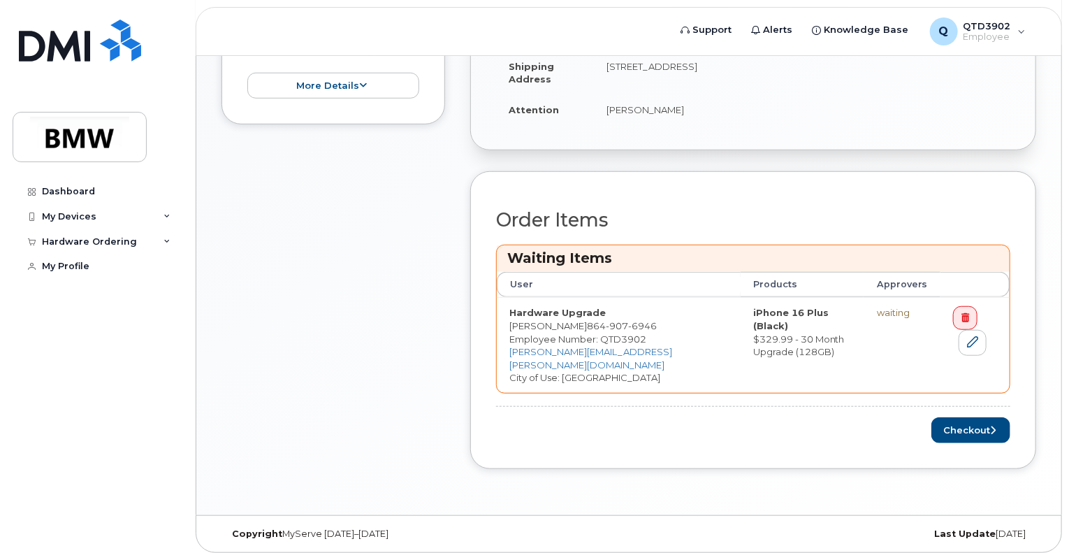
scroll to position [438, 0]
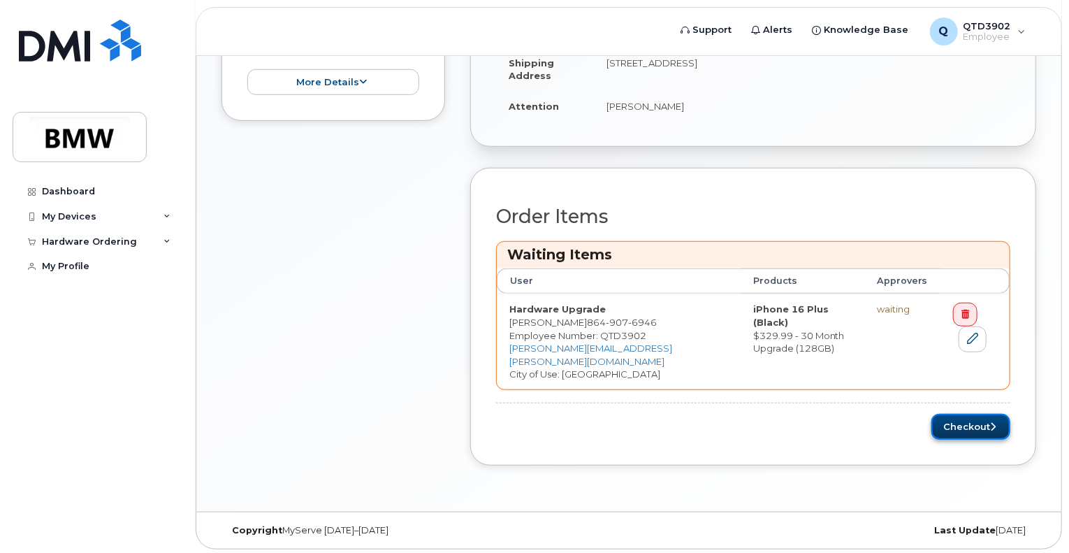
click at [986, 424] on button "Checkout" at bounding box center [971, 427] width 79 height 26
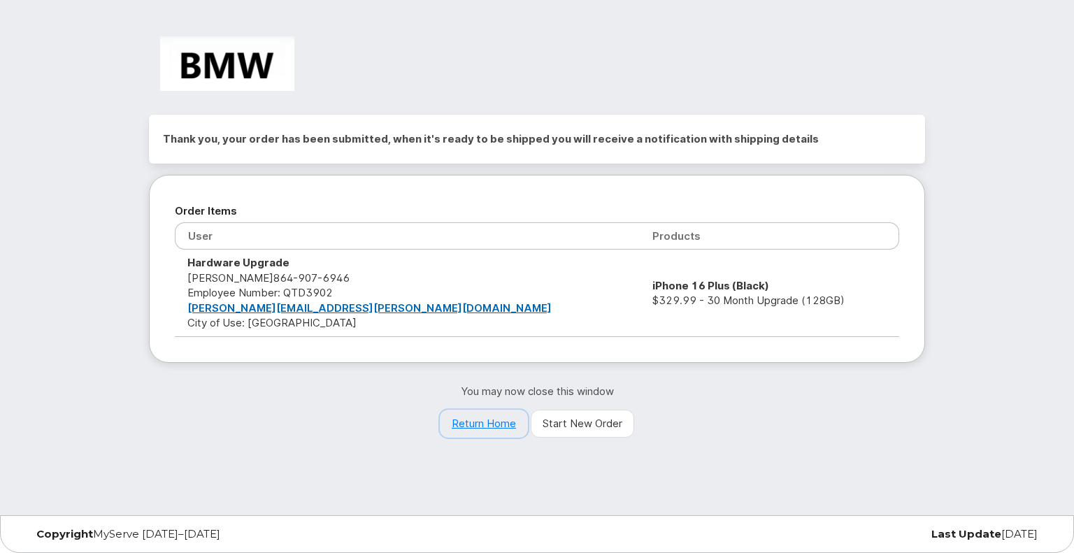
click at [486, 419] on link "Return Home" at bounding box center [484, 424] width 88 height 28
